Goal: Task Accomplishment & Management: Use online tool/utility

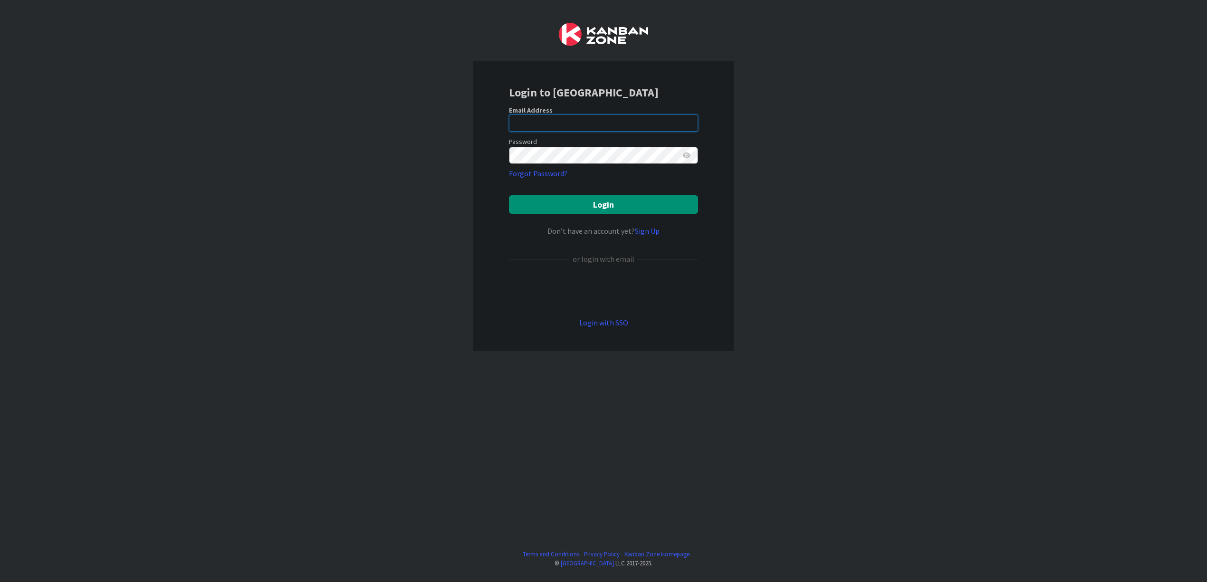
type input "[EMAIL_ADDRESS][DOMAIN_NAME]"
click at [619, 216] on form "Email Address [EMAIL_ADDRESS][DOMAIN_NAME] Password Forgot Password? Login Don’…" at bounding box center [608, 217] width 189 height 223
click at [619, 208] on button "Login" at bounding box center [608, 204] width 189 height 19
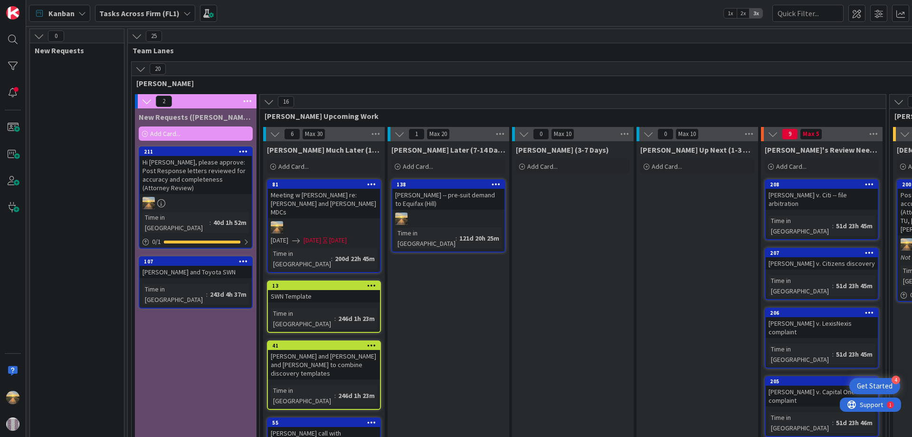
click at [171, 12] on b "Tasks Across Firm (FL1)" at bounding box center [139, 14] width 80 height 10
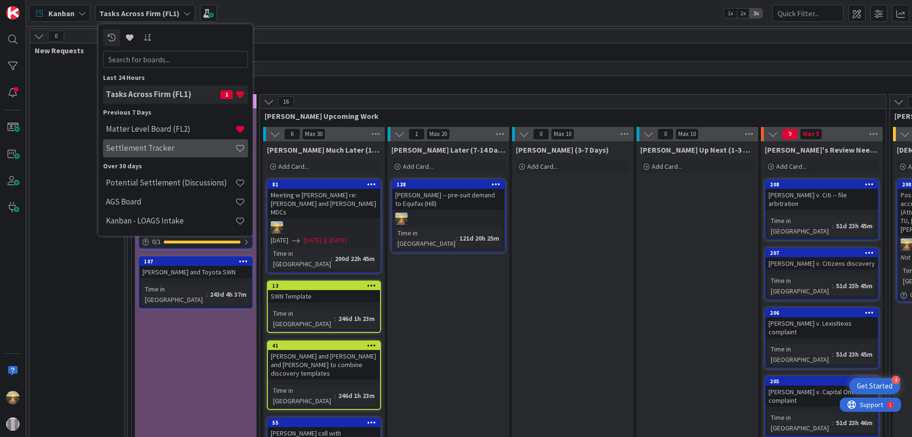
click at [169, 151] on h4 "Settlement Tracker" at bounding box center [170, 148] width 129 height 10
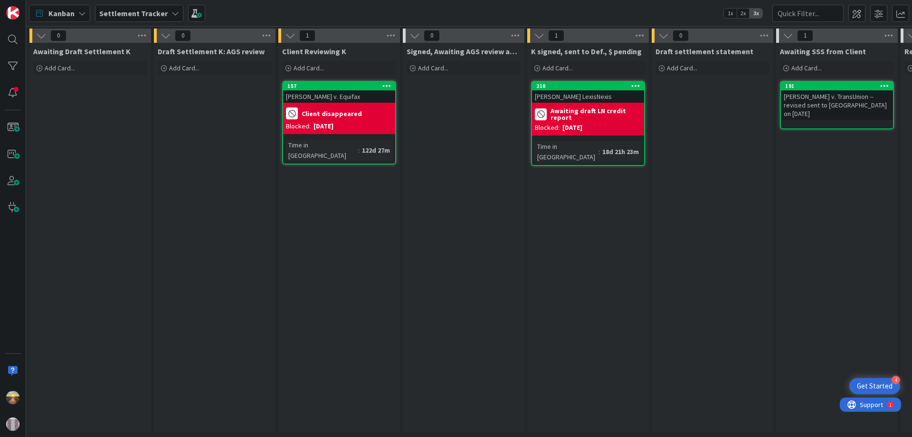
click at [581, 111] on b "Awaiting draft LN credit report" at bounding box center [596, 113] width 91 height 13
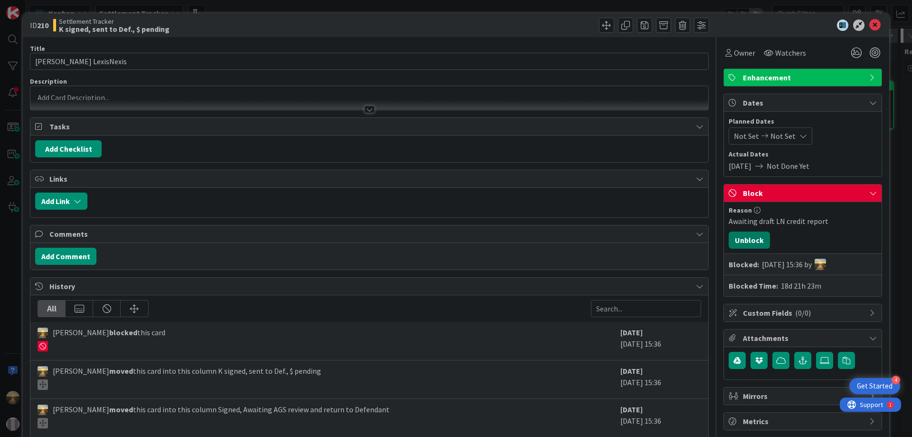
click at [752, 240] on button "Unblock" at bounding box center [749, 239] width 41 height 17
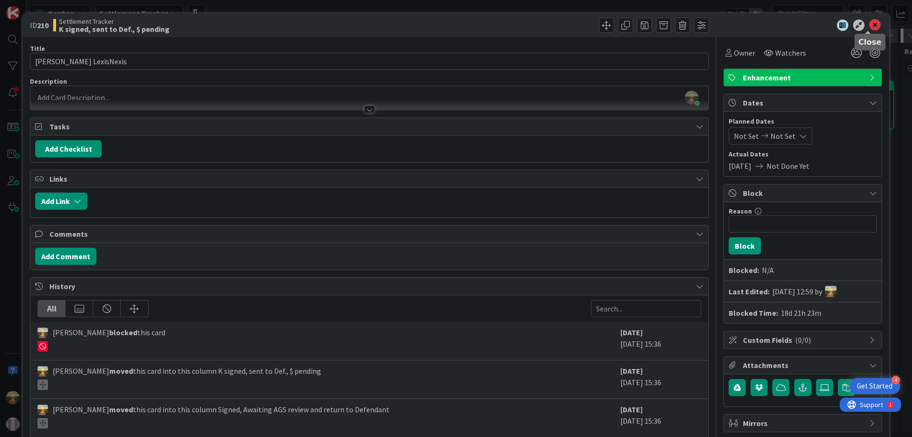
click at [869, 27] on icon at bounding box center [874, 24] width 11 height 11
